Goal: Obtain resource: Download file/media

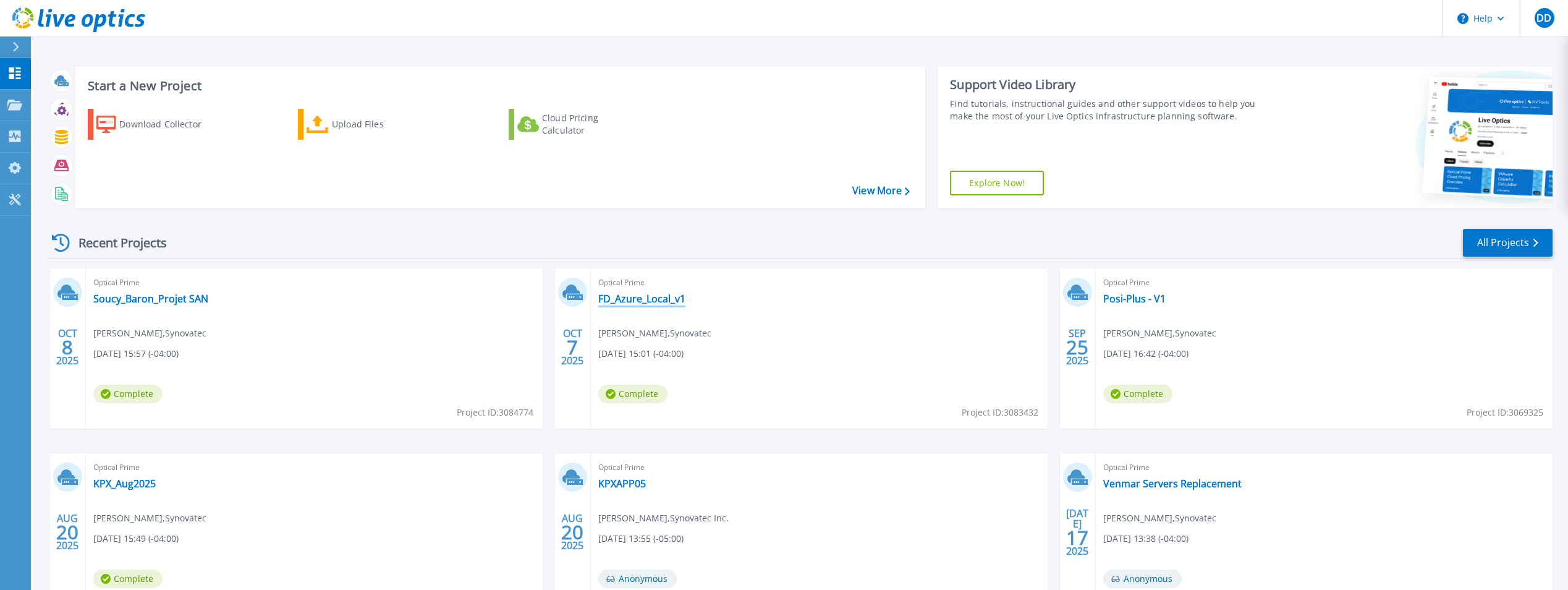
click at [656, 298] on link "FD_Azure_Local_v1" at bounding box center [642, 298] width 87 height 13
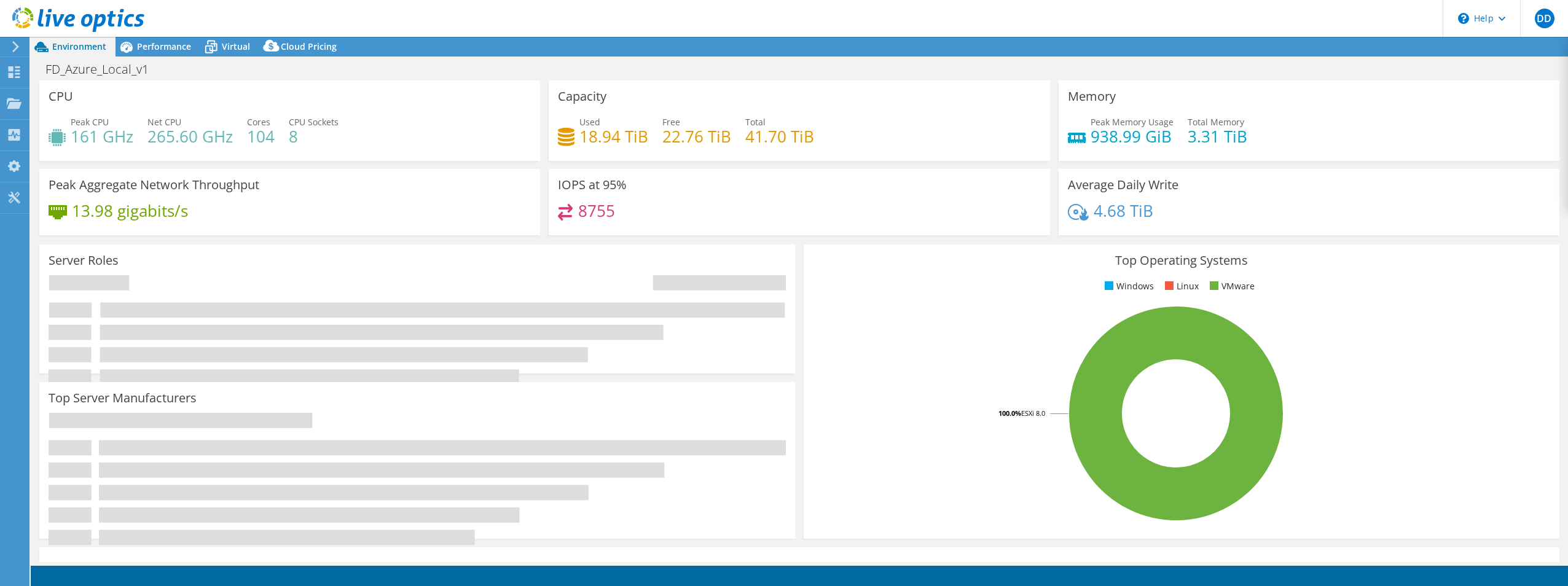
select select "USD"
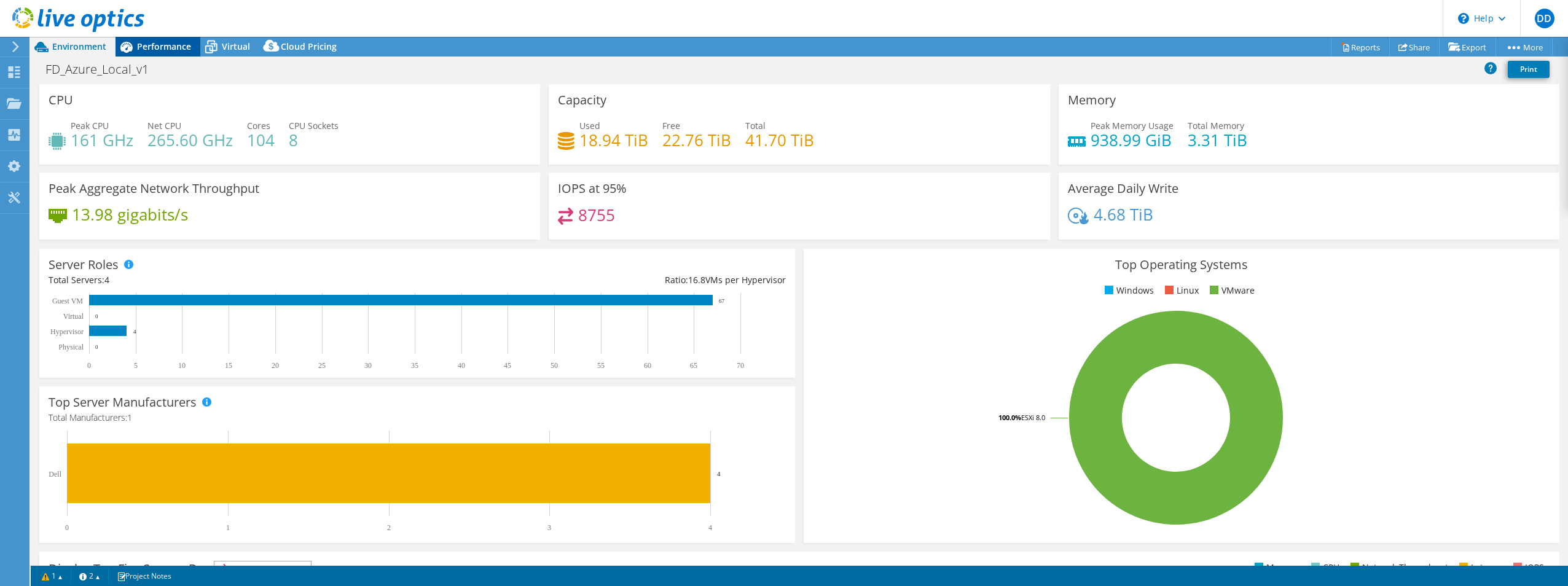
click at [167, 46] on span "Performance" at bounding box center [164, 46] width 54 height 12
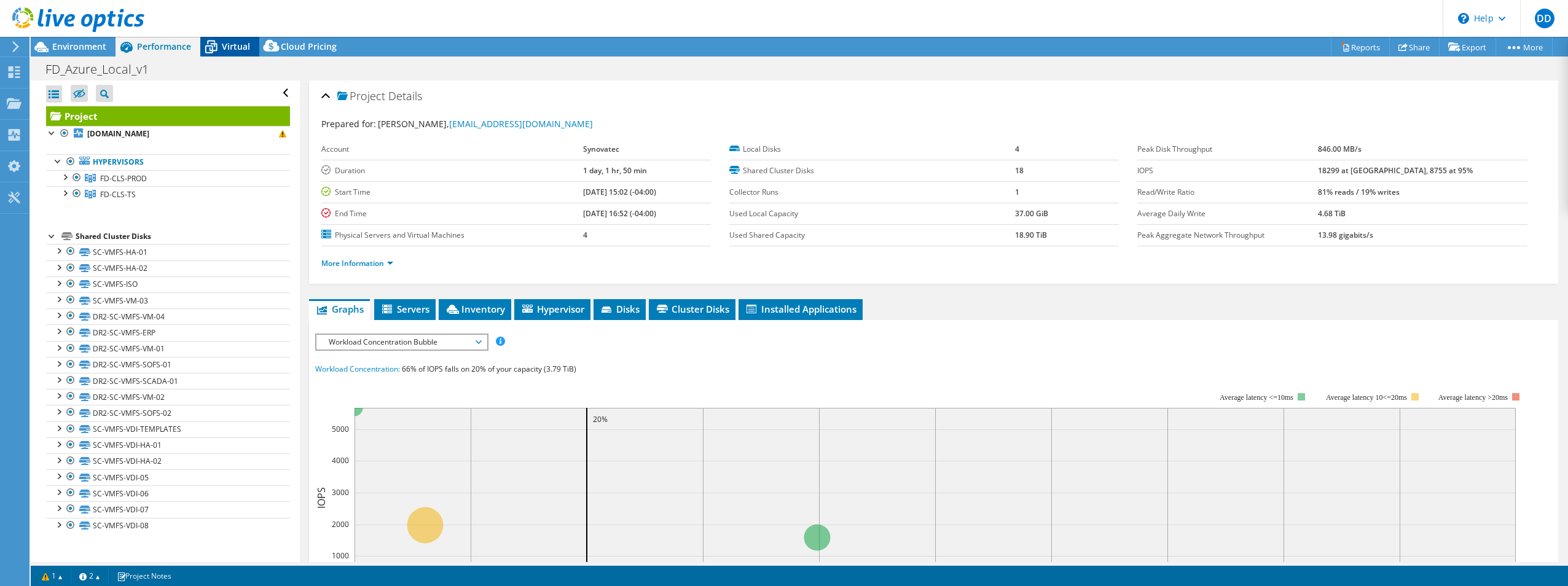
click at [227, 47] on span "Virtual" at bounding box center [236, 46] width 28 height 12
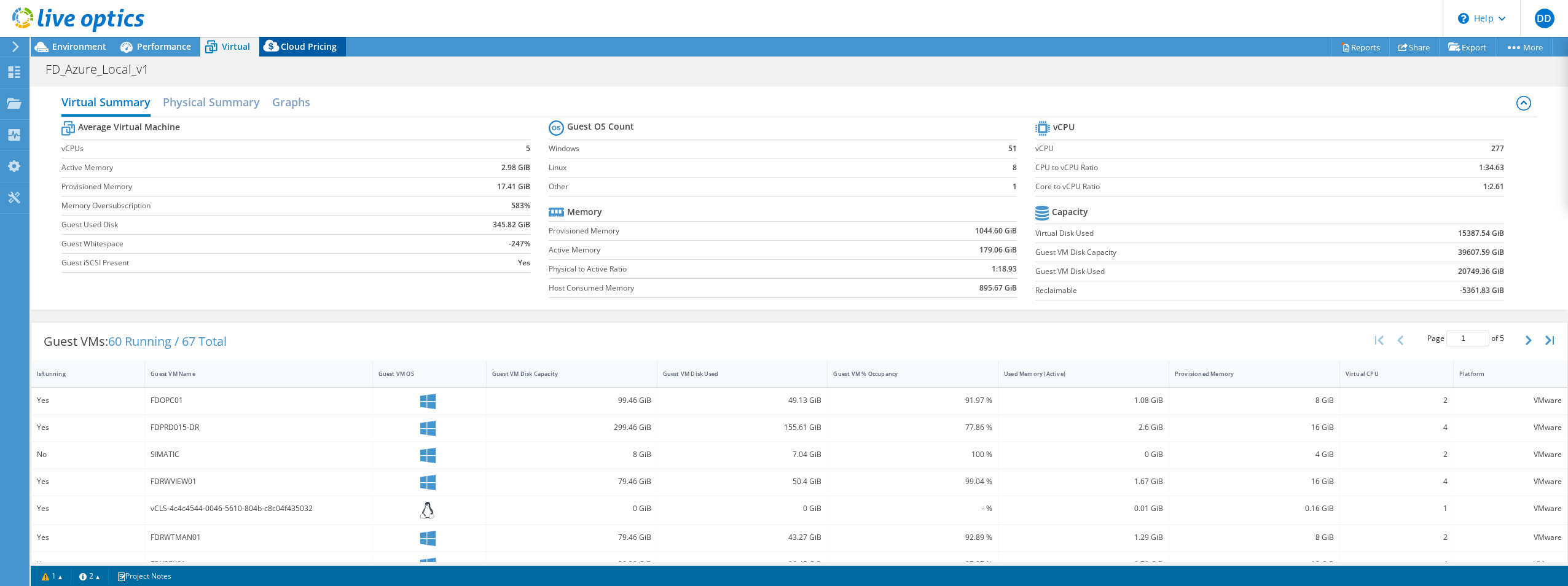
click at [286, 46] on span "Cloud Pricing" at bounding box center [308, 46] width 56 height 12
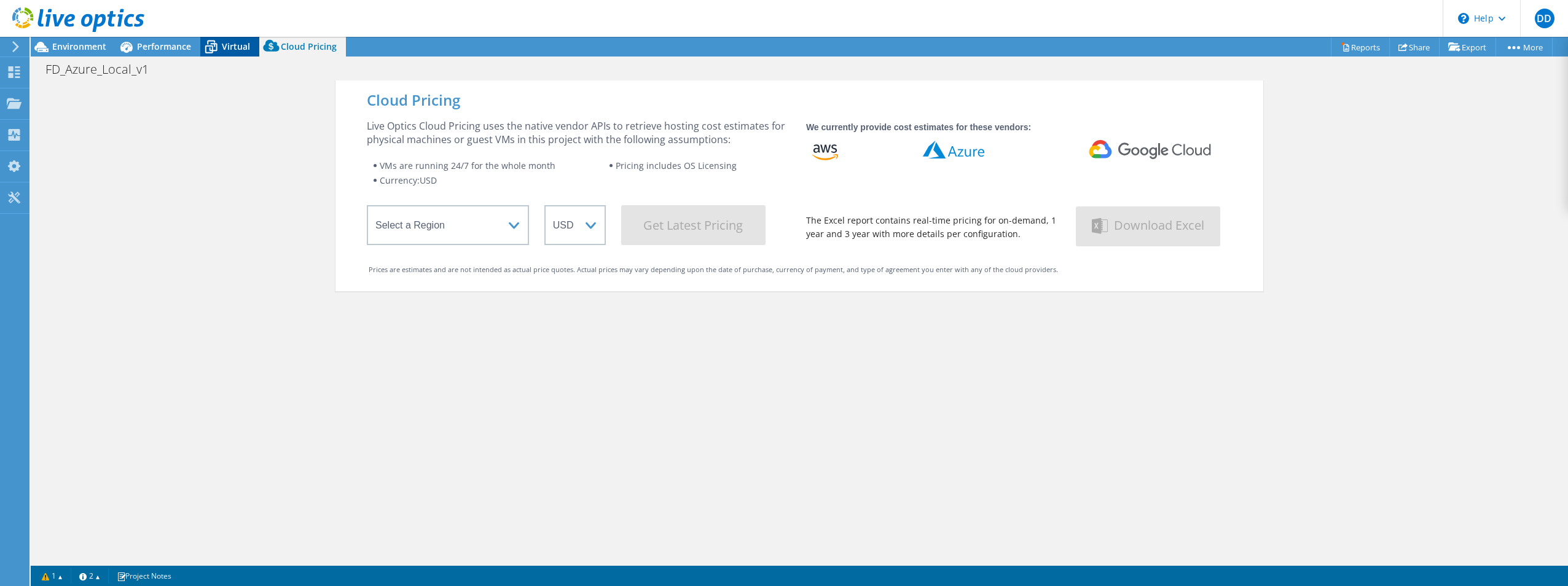
click at [228, 45] on span "Virtual" at bounding box center [236, 46] width 28 height 12
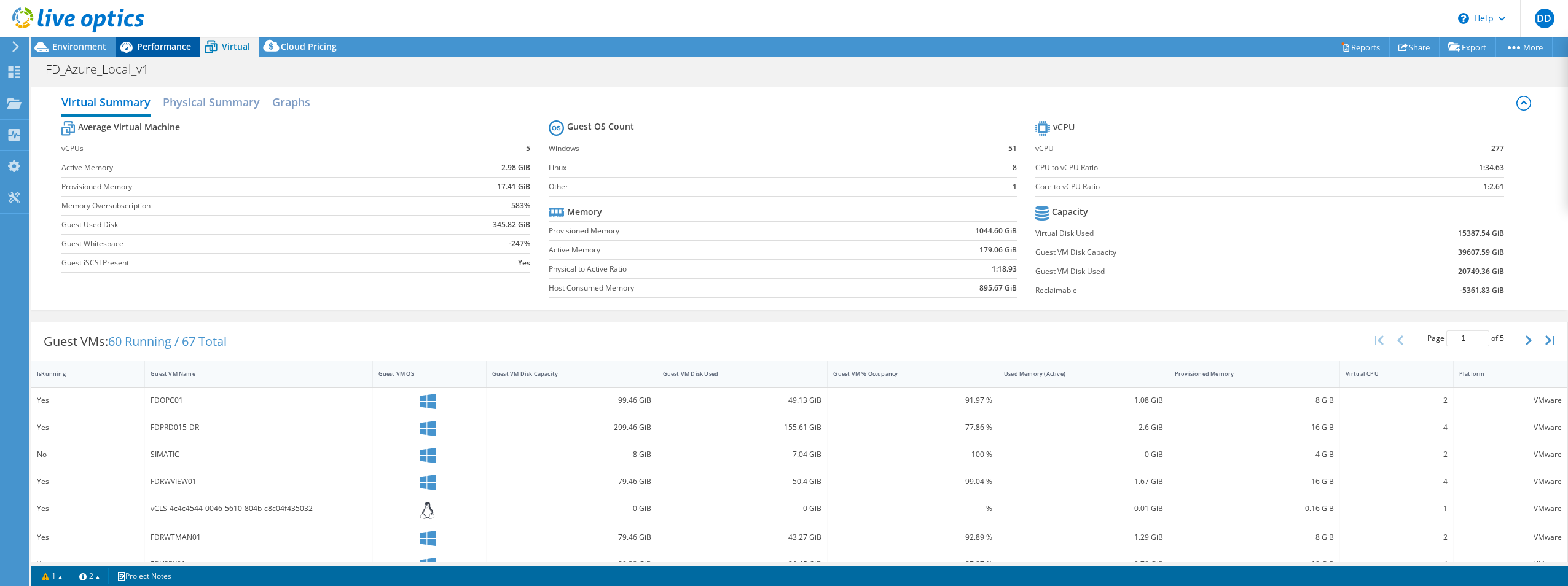
click at [164, 44] on span "Performance" at bounding box center [164, 46] width 54 height 12
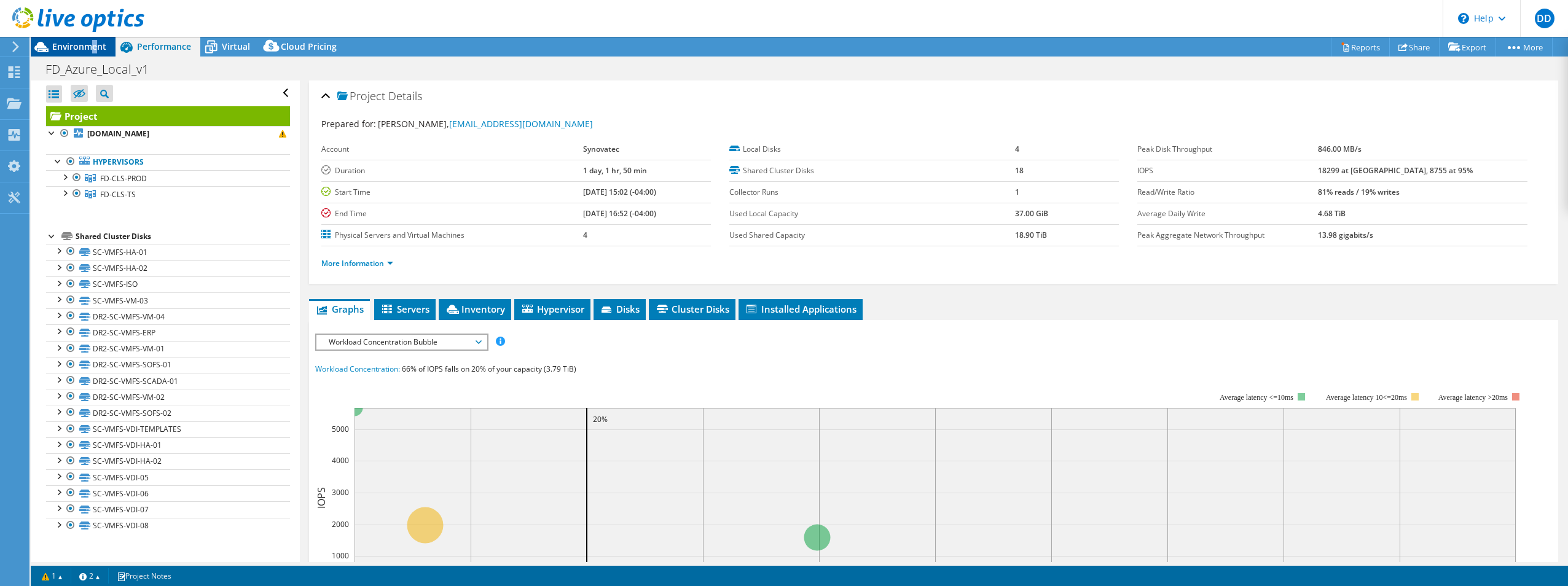
click at [94, 44] on span "Environment" at bounding box center [79, 46] width 54 height 12
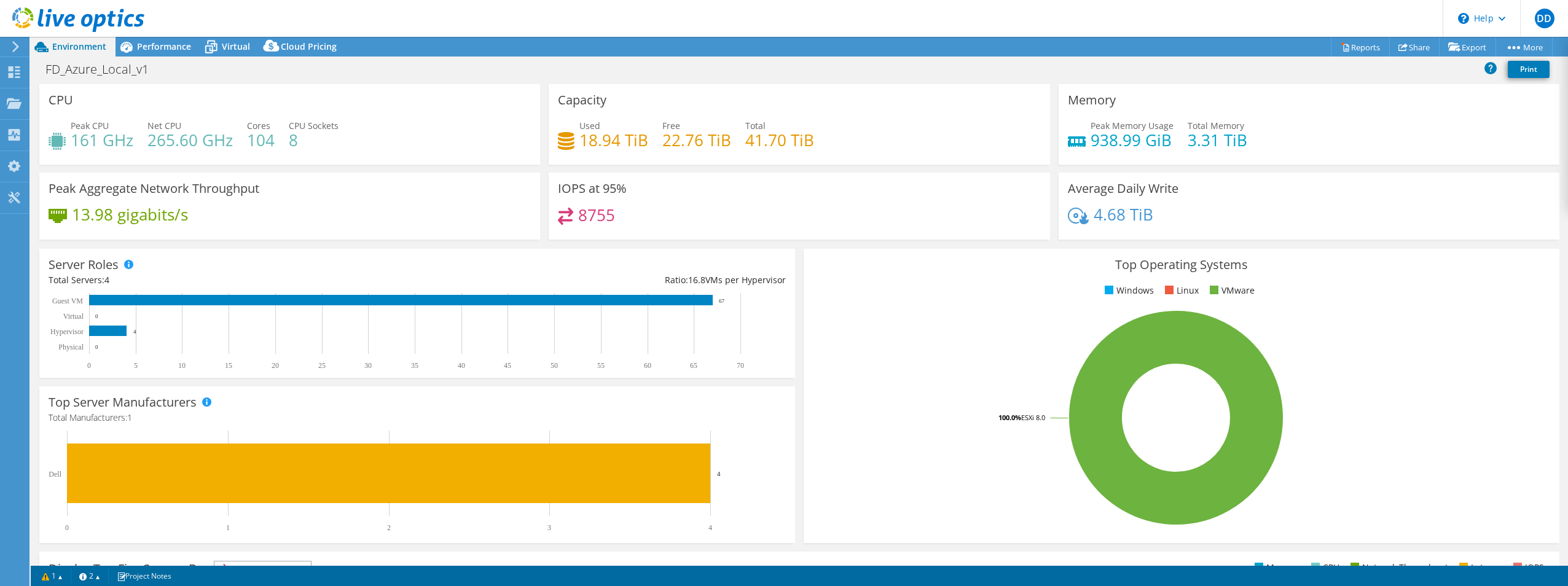
click at [524, 167] on div "CPU Peak CPU 161 GHz Net CPU 265.60 GHz Cores 104 CPU Sockets 8" at bounding box center [290, 128] width 510 height 89
click at [1411, 49] on link "Share" at bounding box center [1414, 47] width 50 height 19
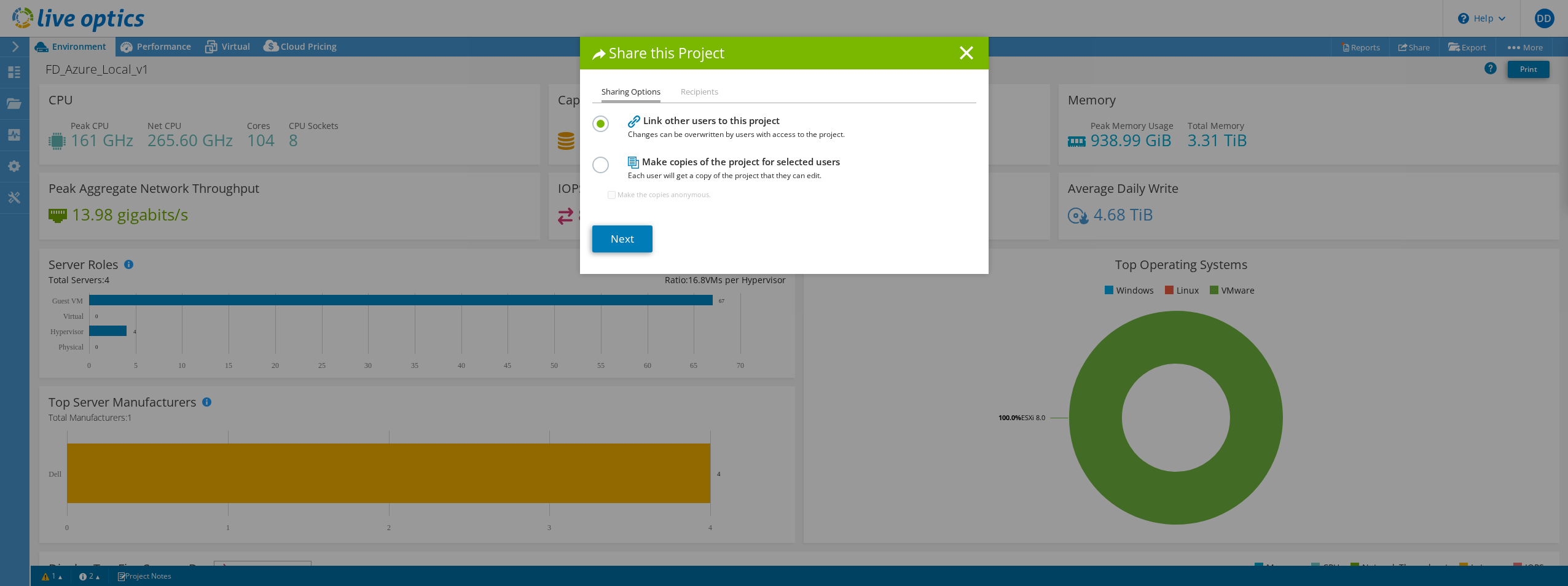
click at [592, 159] on label at bounding box center [603, 158] width 21 height 3
click at [0, 0] on input "radio" at bounding box center [0, 0] width 0 height 0
click at [593, 118] on label at bounding box center [603, 117] width 21 height 3
click at [0, 0] on input "radio" at bounding box center [0, 0] width 0 height 0
click at [614, 231] on link "Next" at bounding box center [622, 239] width 60 height 27
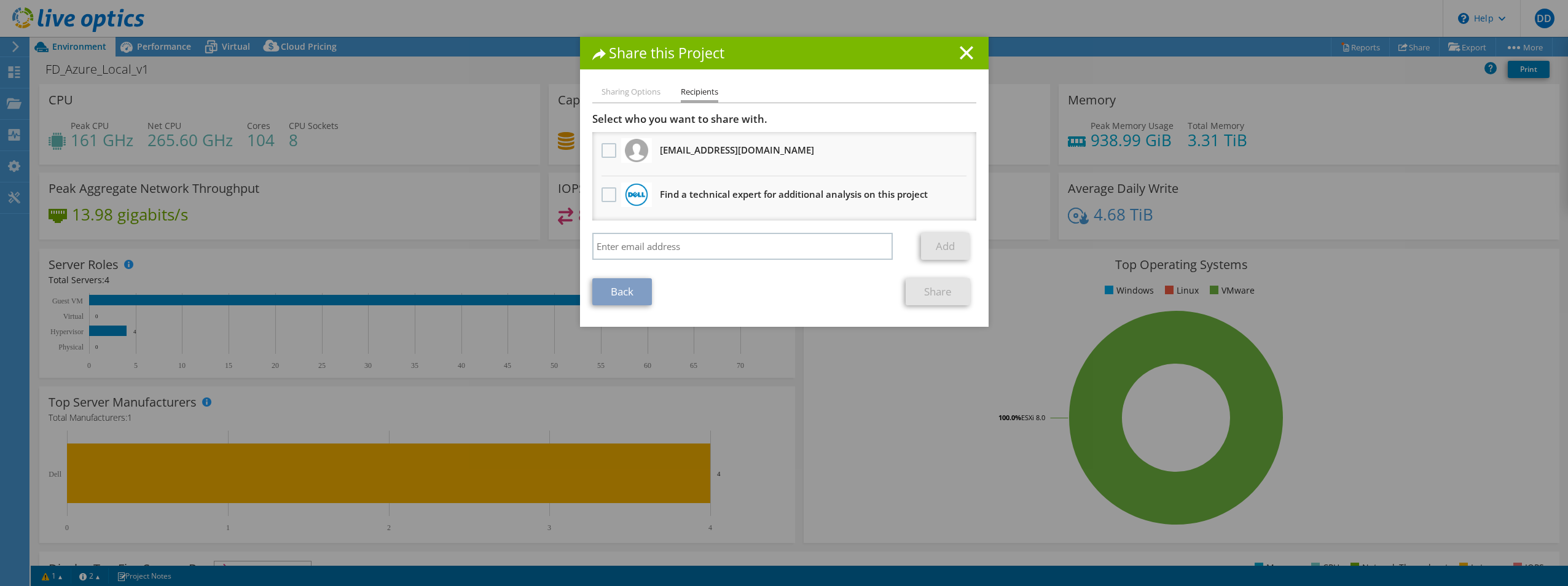
click at [972, 52] on div "Share this Project" at bounding box center [784, 53] width 408 height 32
click at [964, 56] on line at bounding box center [966, 53] width 13 height 13
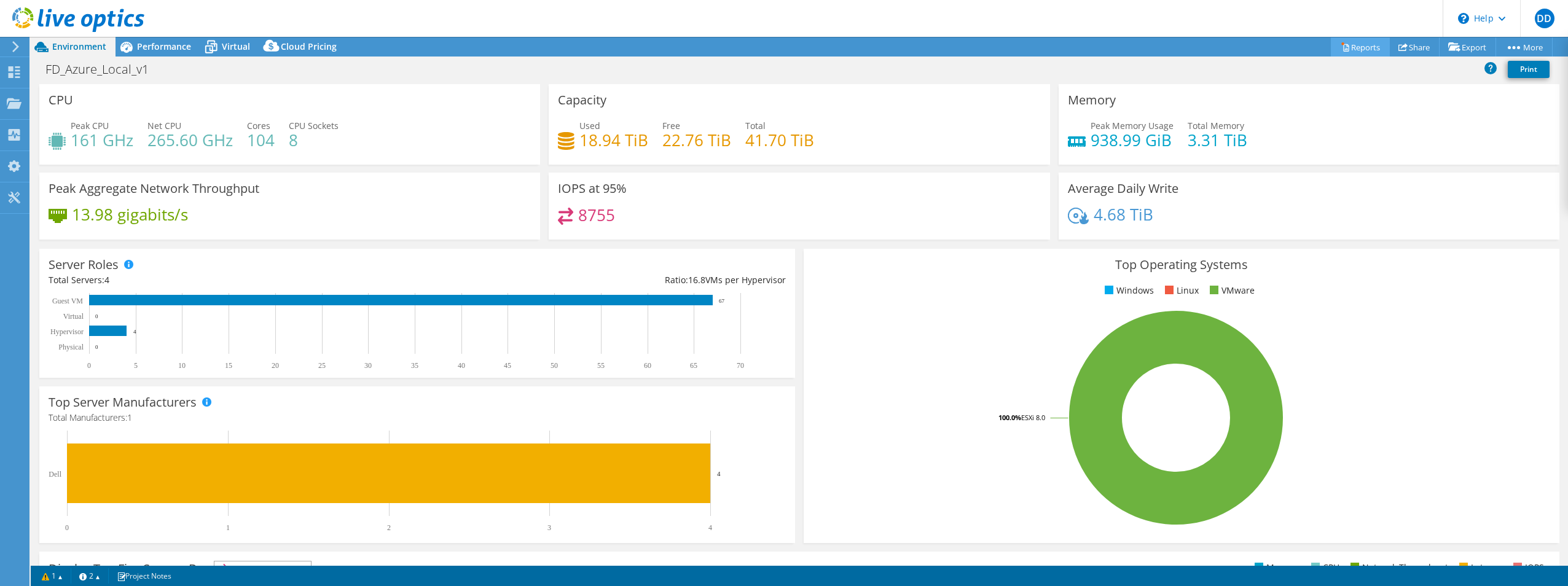
click at [1356, 47] on link "Reports" at bounding box center [1360, 47] width 59 height 19
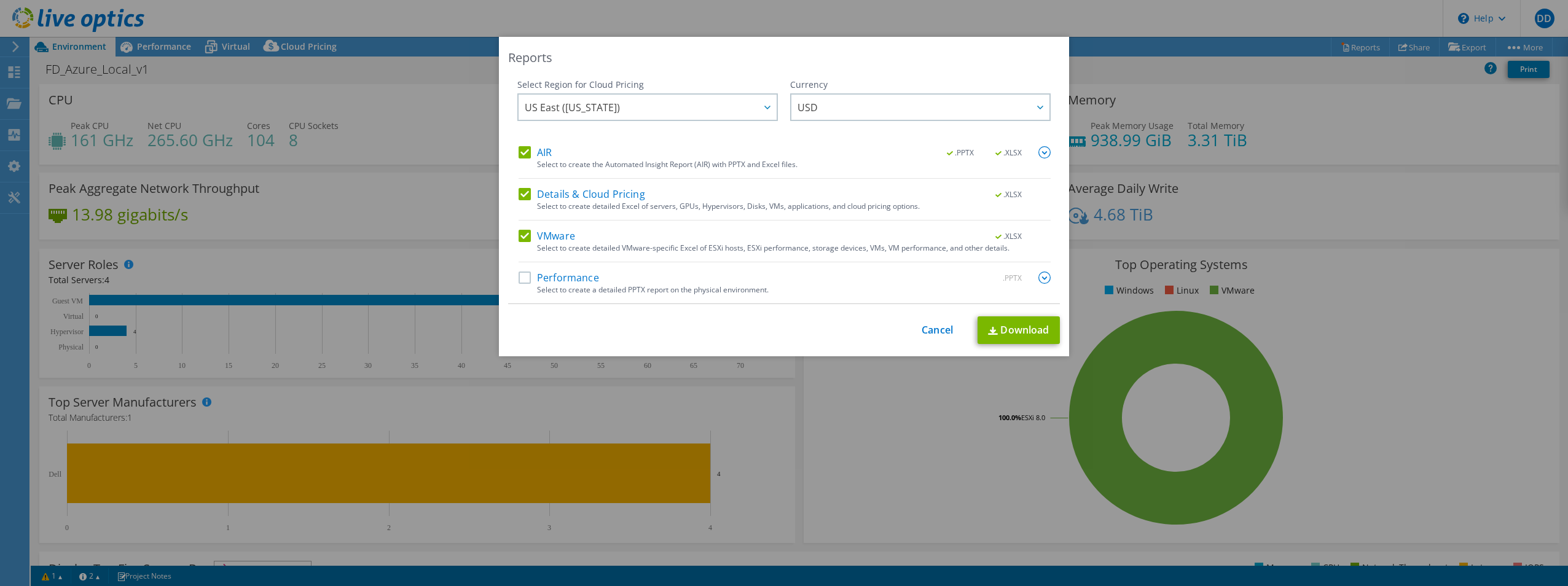
click at [520, 279] on label "Performance" at bounding box center [559, 277] width 81 height 13
click at [0, 0] on input "Performance" at bounding box center [0, 0] width 0 height 0
click at [925, 331] on link "Cancel" at bounding box center [937, 330] width 31 height 12
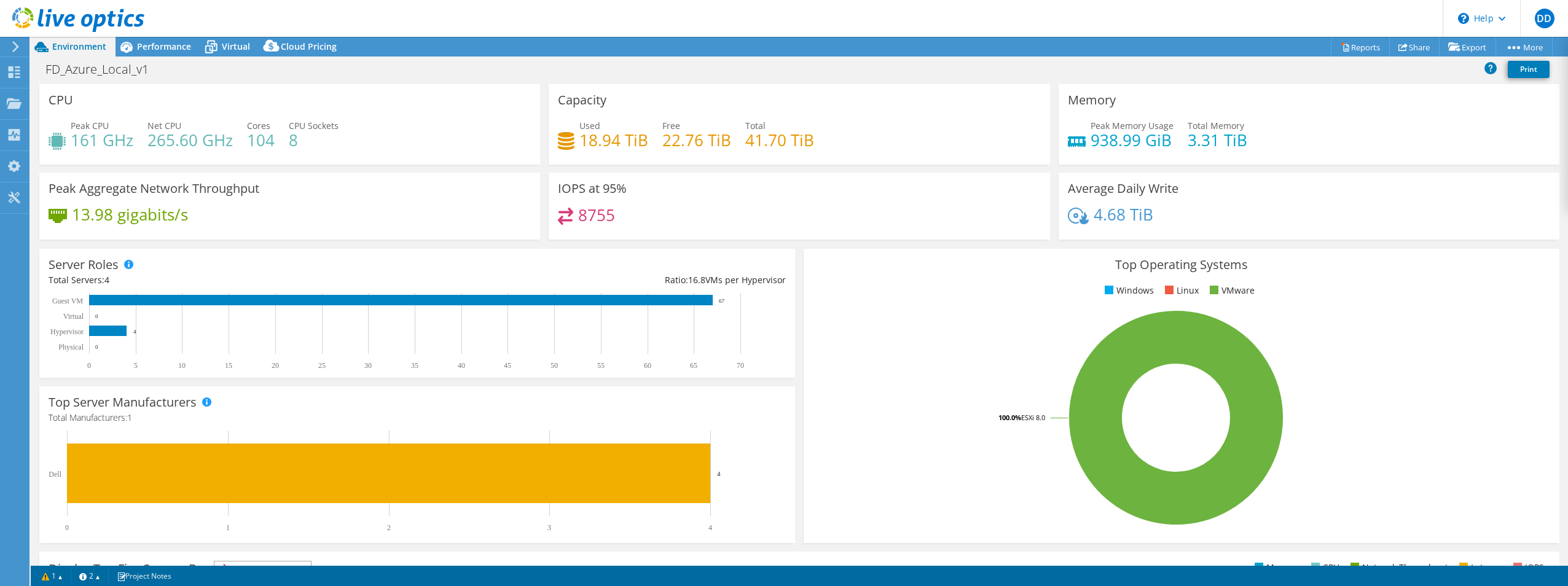
scroll to position [234, 0]
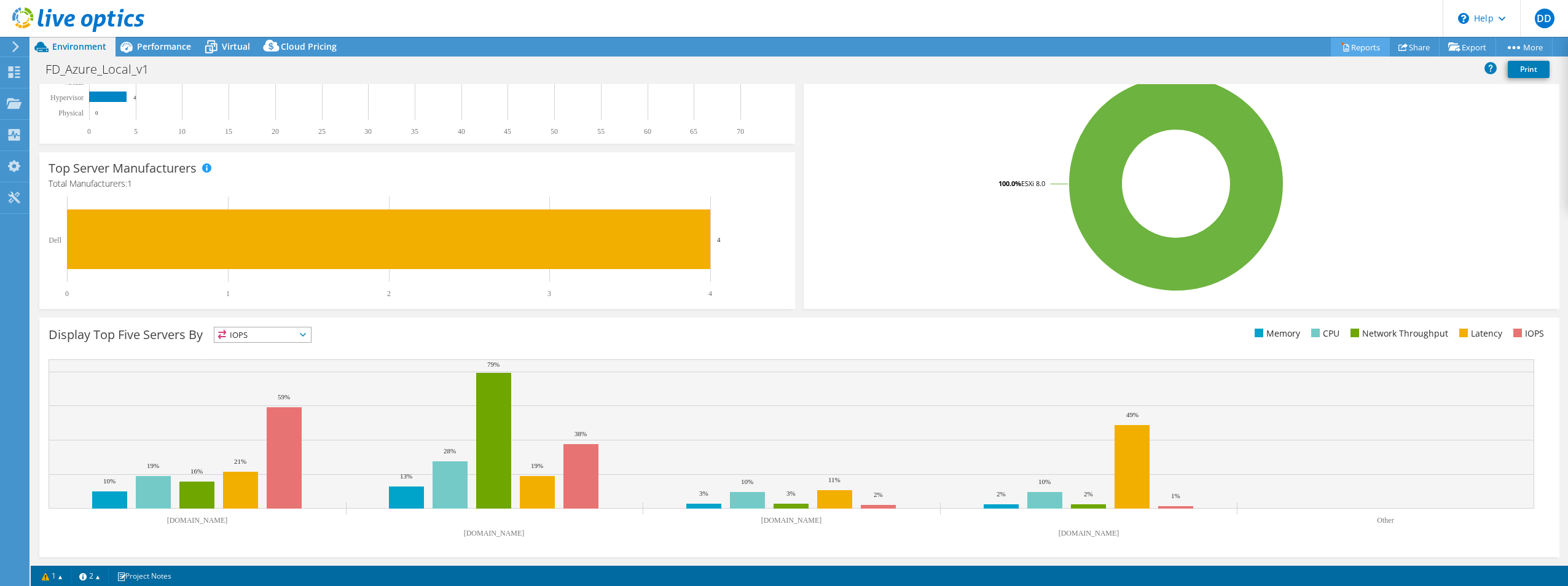
click at [1356, 48] on link "Reports" at bounding box center [1360, 47] width 59 height 19
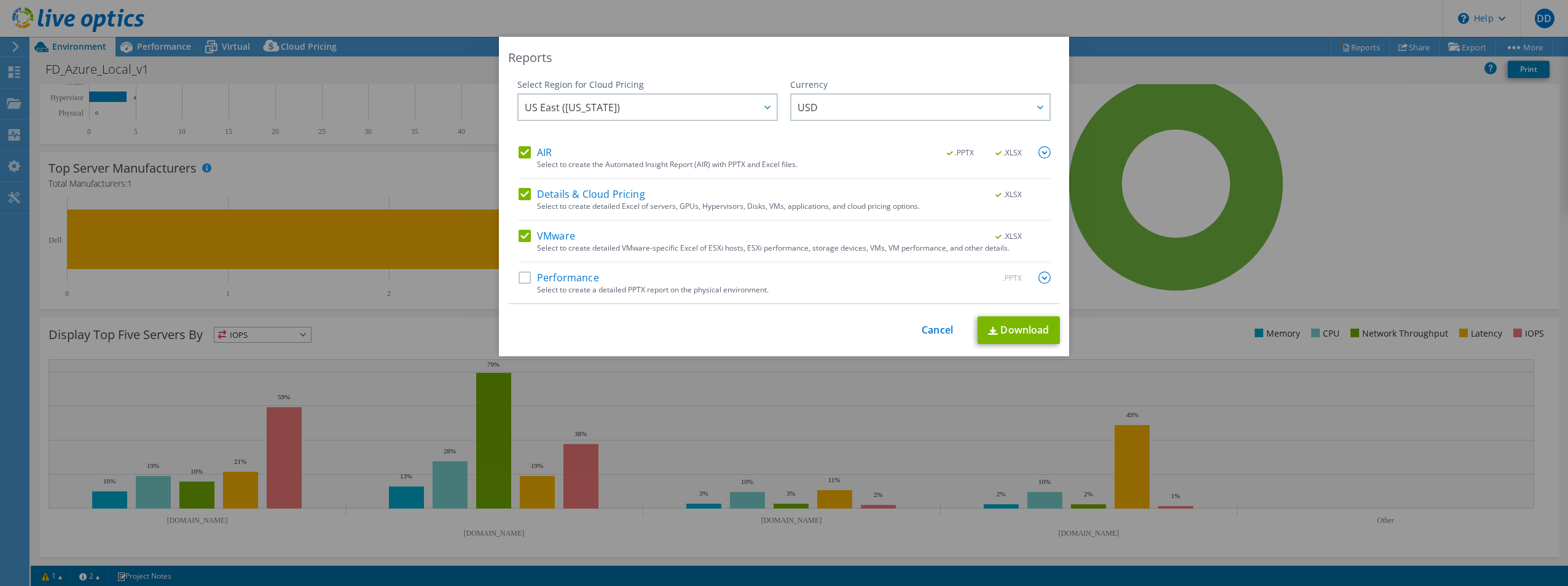
click at [519, 282] on label "Performance" at bounding box center [559, 277] width 81 height 13
click at [0, 0] on input "Performance" at bounding box center [0, 0] width 0 height 0
click at [894, 95] on span "USD" at bounding box center [923, 107] width 252 height 25
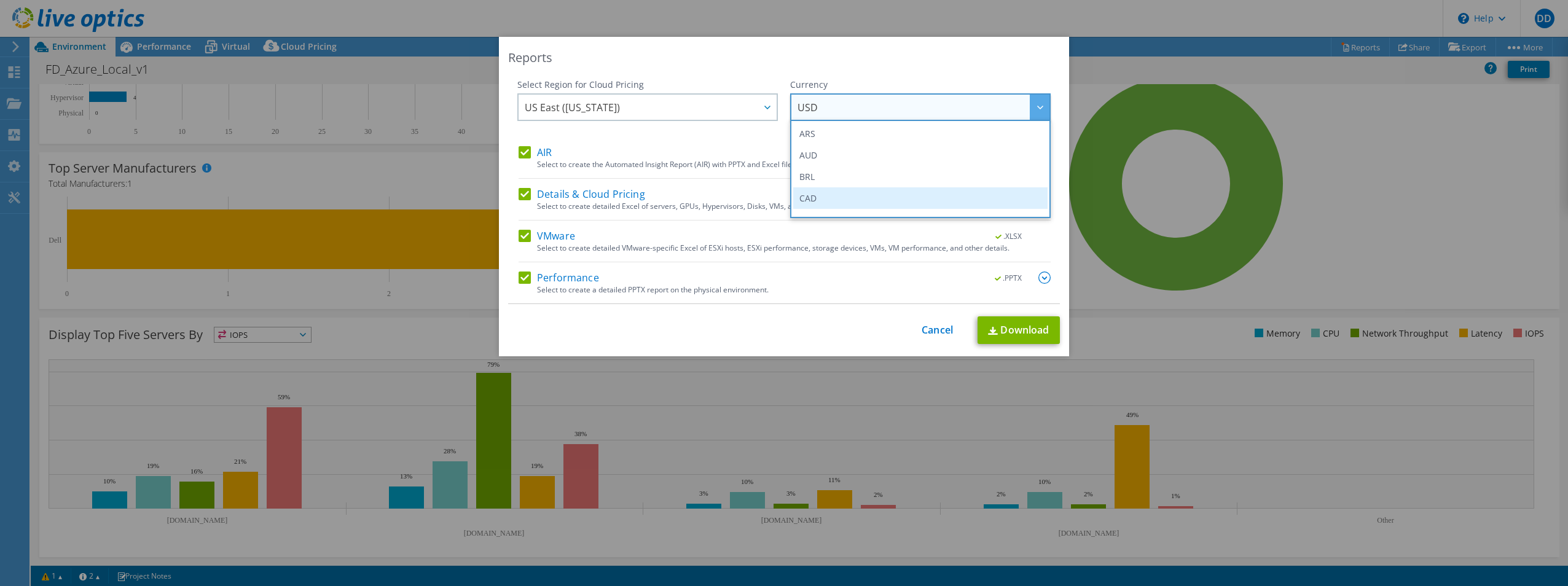
click at [843, 195] on li "CAD" at bounding box center [921, 198] width 254 height 21
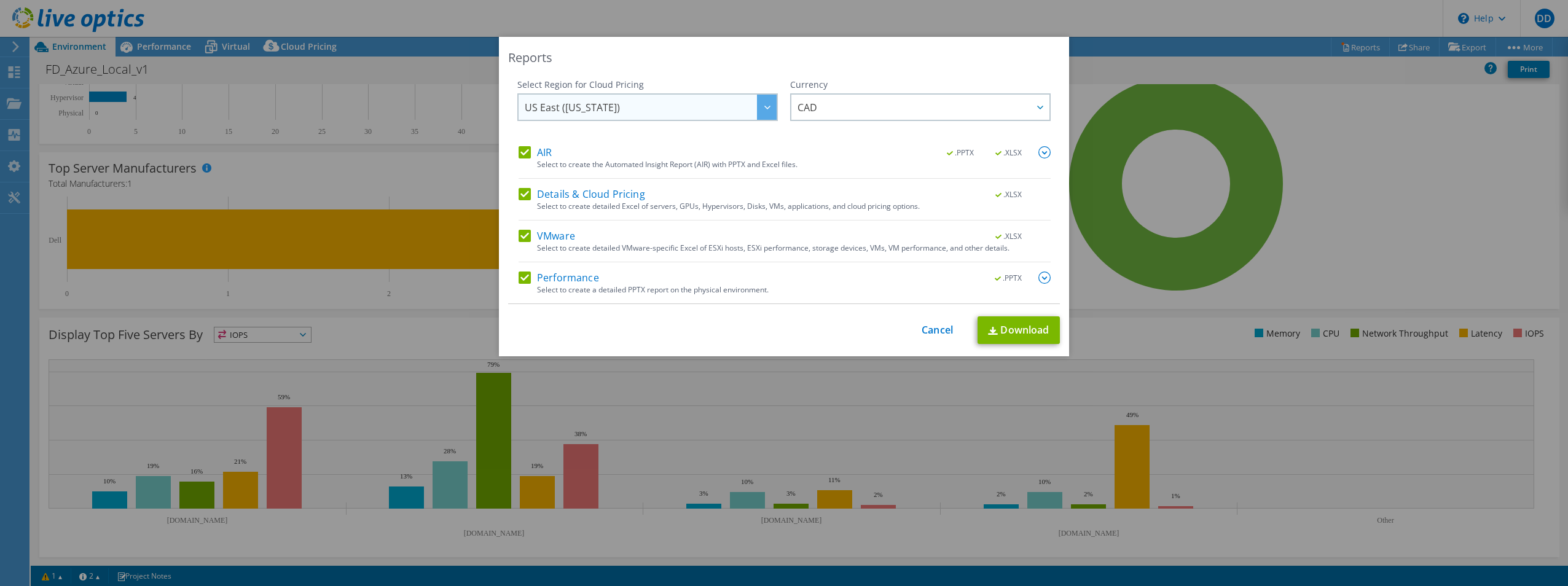
click at [731, 104] on span "US East ([US_STATE])" at bounding box center [651, 107] width 252 height 25
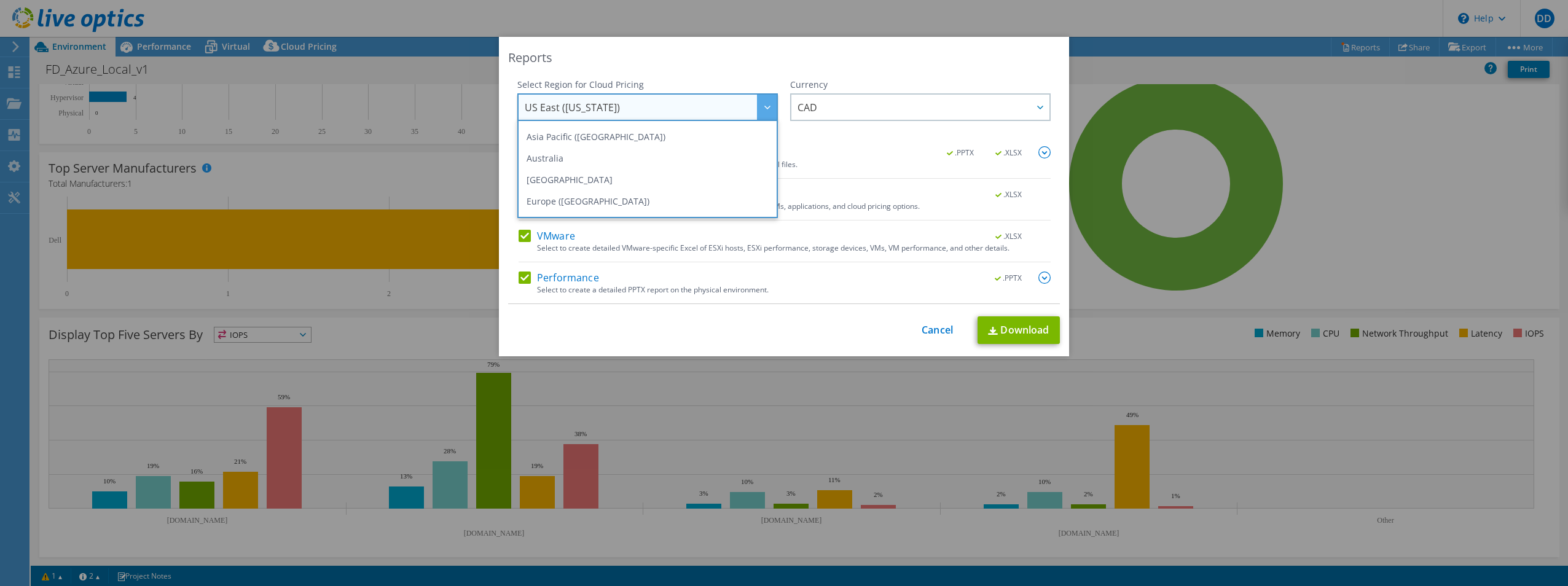
scroll to position [90, 0]
click at [719, 170] on li "[GEOGRAPHIC_DATA]" at bounding box center [647, 172] width 254 height 21
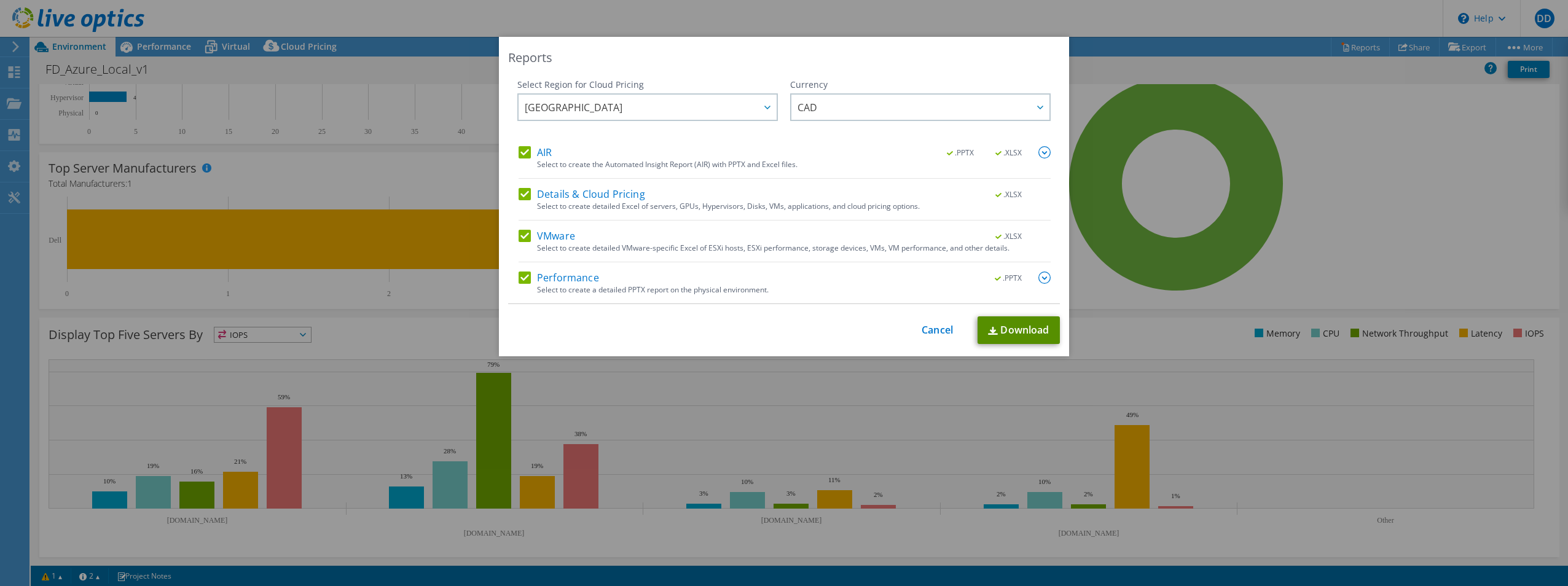
click at [1023, 332] on link "Download" at bounding box center [1019, 330] width 82 height 28
click at [932, 325] on link "Cancel" at bounding box center [937, 330] width 31 height 12
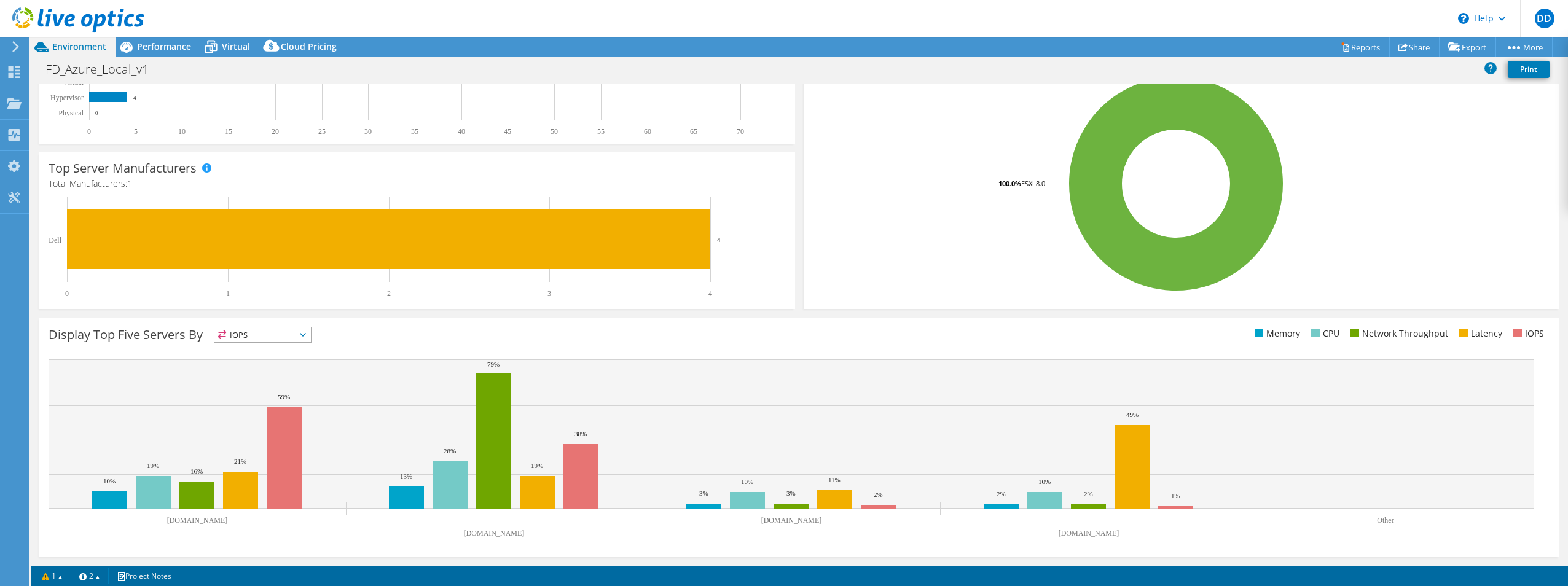
scroll to position [0, 0]
